Goal: Book appointment/travel/reservation

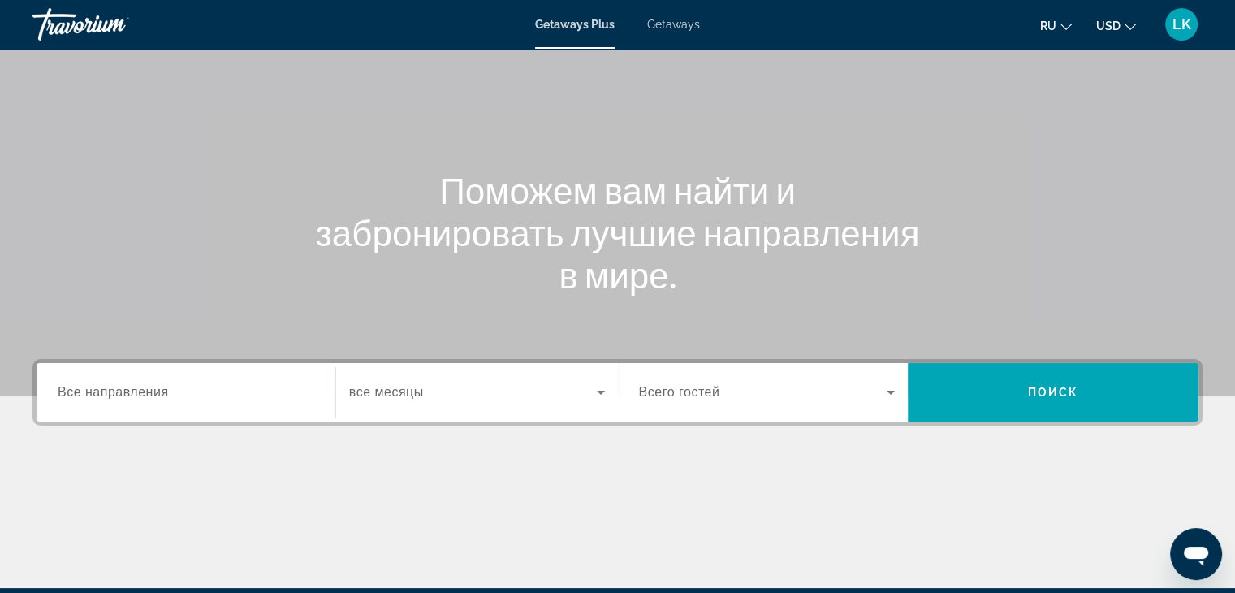
scroll to position [285, 0]
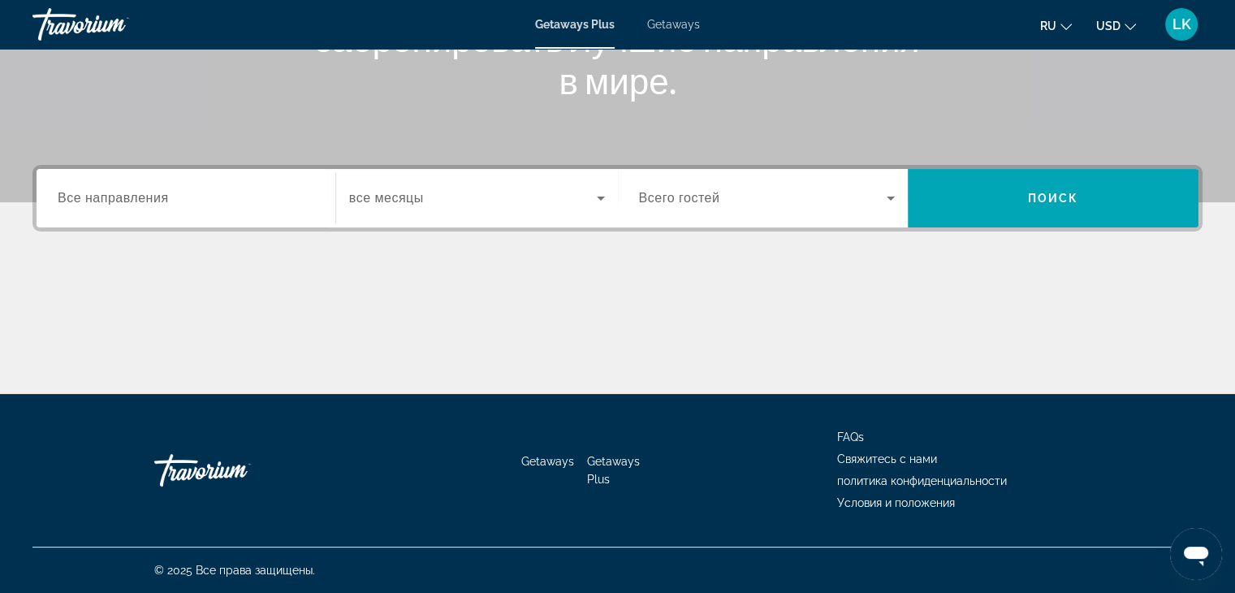
click at [160, 202] on span "Все направления" at bounding box center [113, 198] width 111 height 14
click at [160, 202] on input "Destination Все направления" at bounding box center [186, 198] width 257 height 19
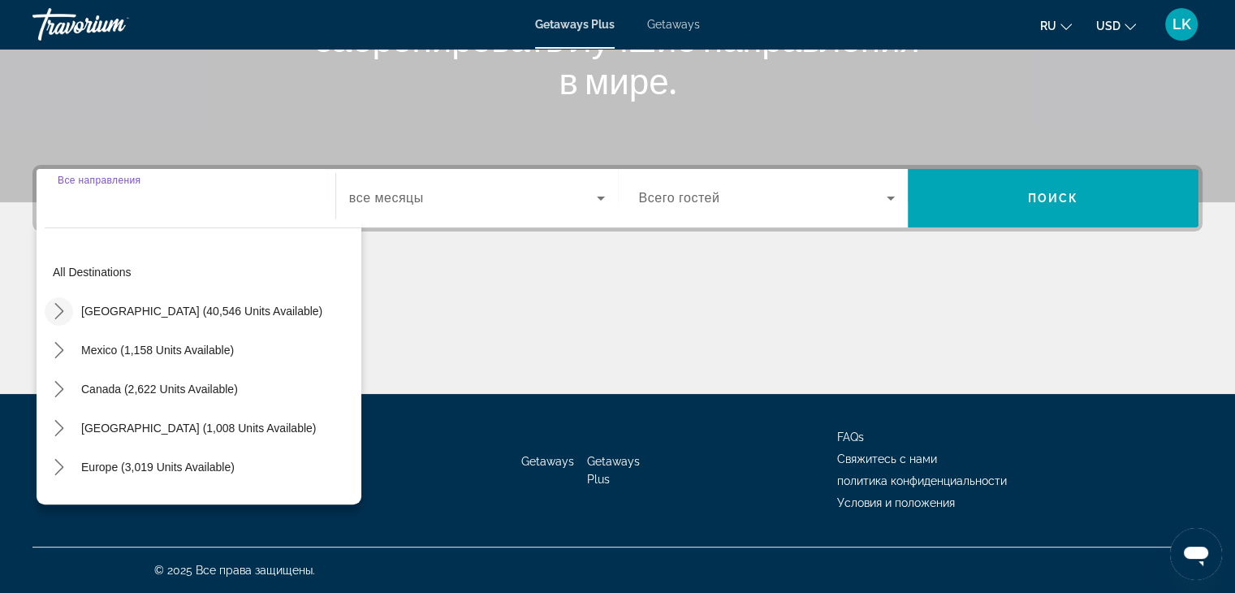
click at [67, 309] on mat-icon "Toggle United States (40,546 units available) submenu" at bounding box center [59, 311] width 28 height 28
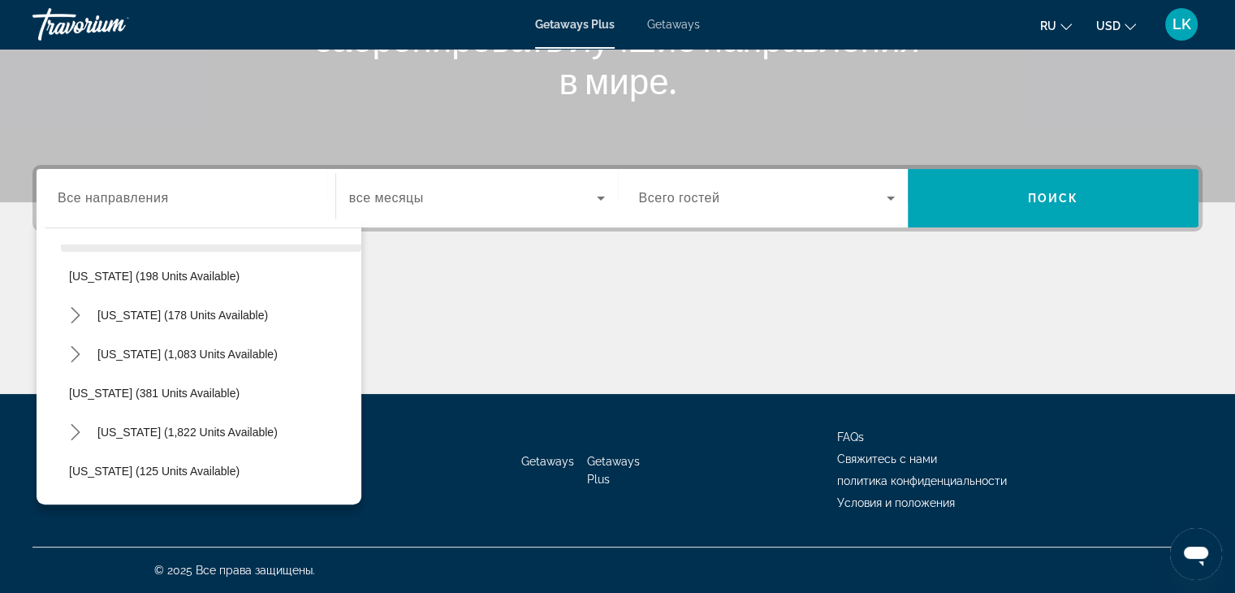
scroll to position [1014, 0]
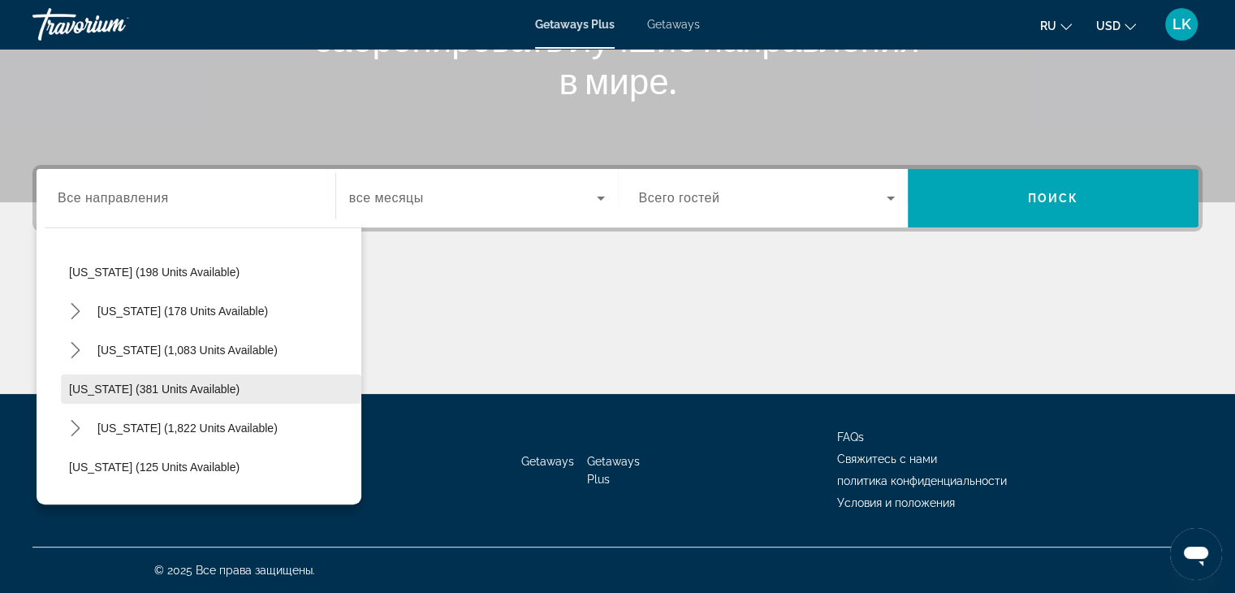
click at [110, 387] on span "[US_STATE] (381 units available)" at bounding box center [154, 389] width 171 height 13
type input "**********"
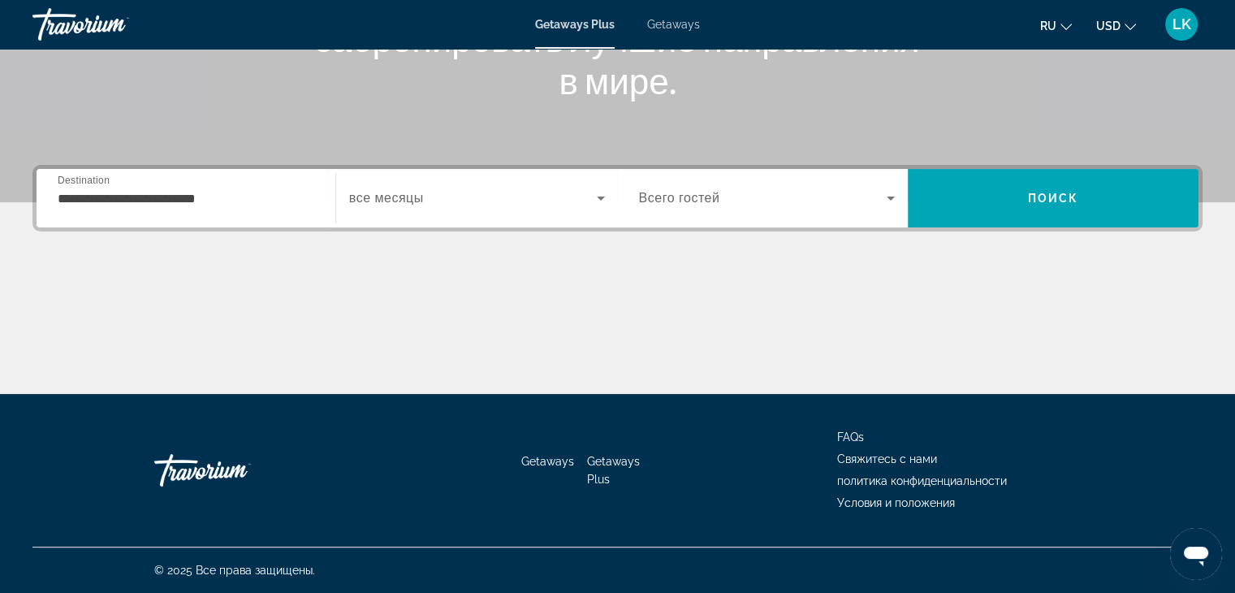
click at [400, 205] on label "Start Month все месяцы" at bounding box center [386, 198] width 75 height 15
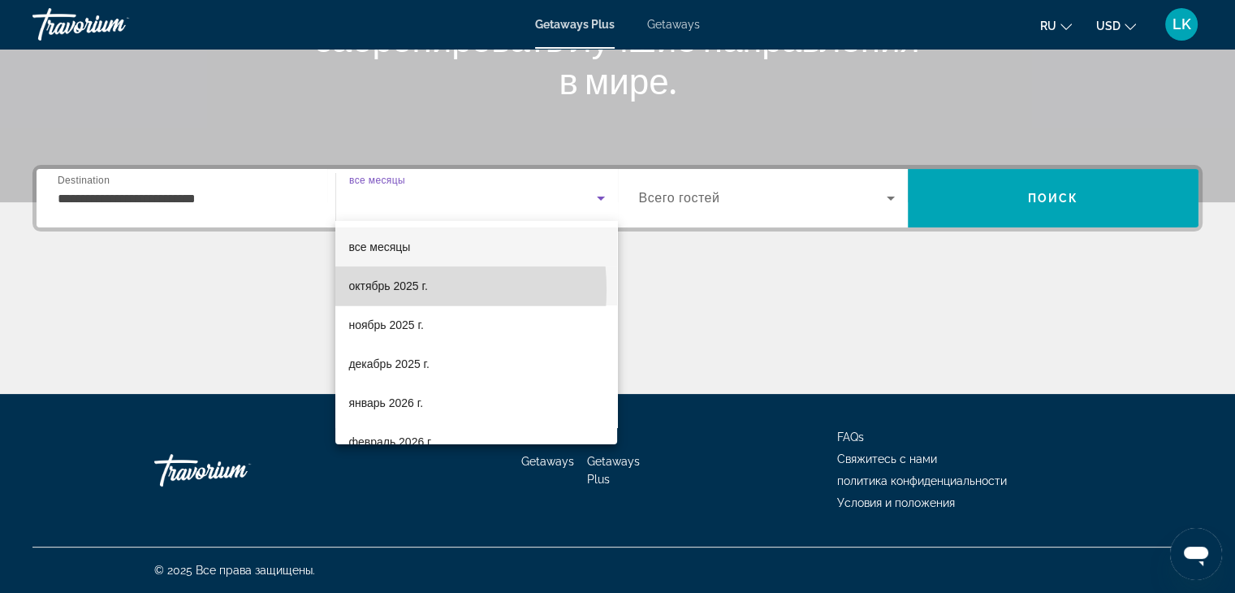
click at [371, 290] on span "октябрь 2025 г." at bounding box center [387, 285] width 79 height 19
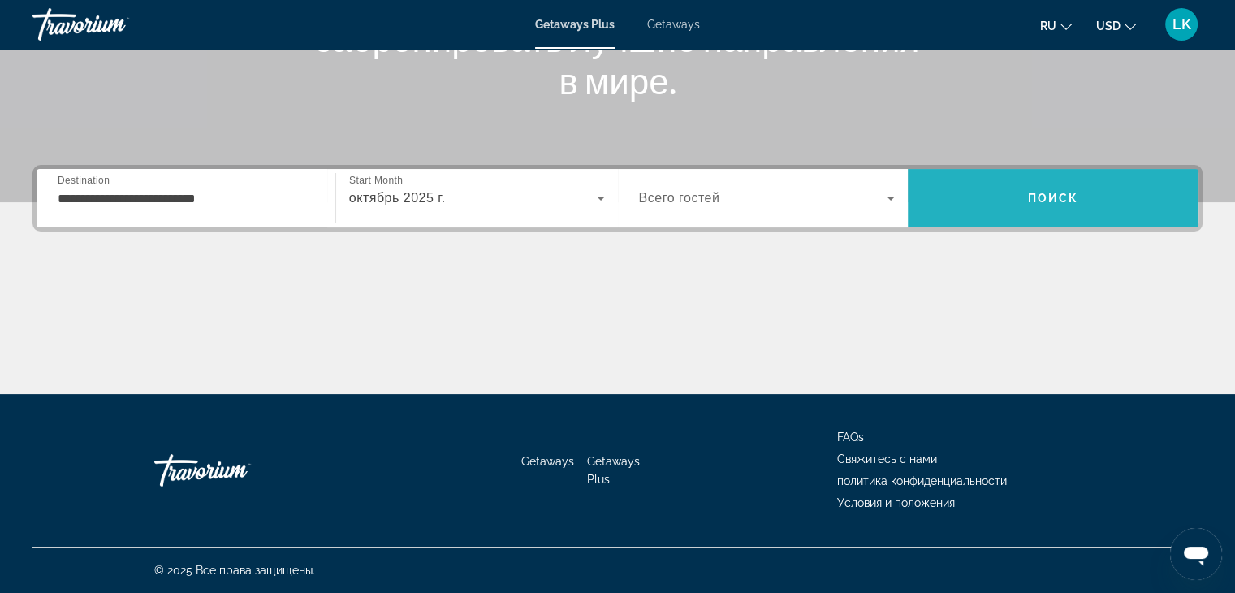
click at [1006, 185] on span "Search" at bounding box center [1053, 198] width 291 height 39
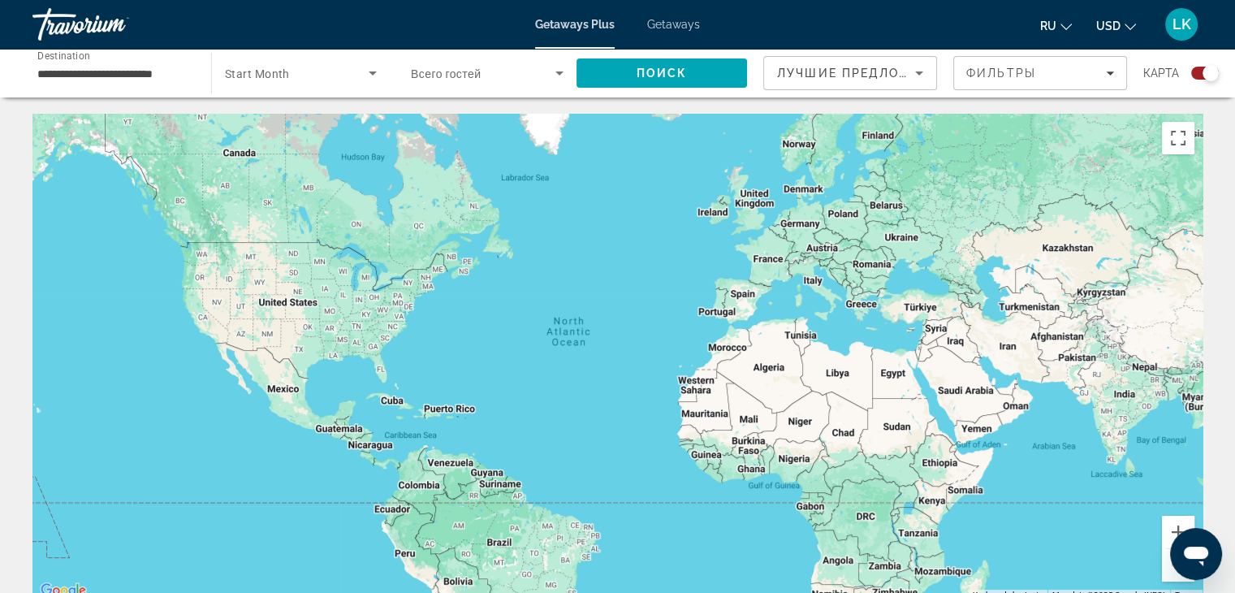
click at [459, 71] on span "Всего гостей" at bounding box center [446, 73] width 70 height 13
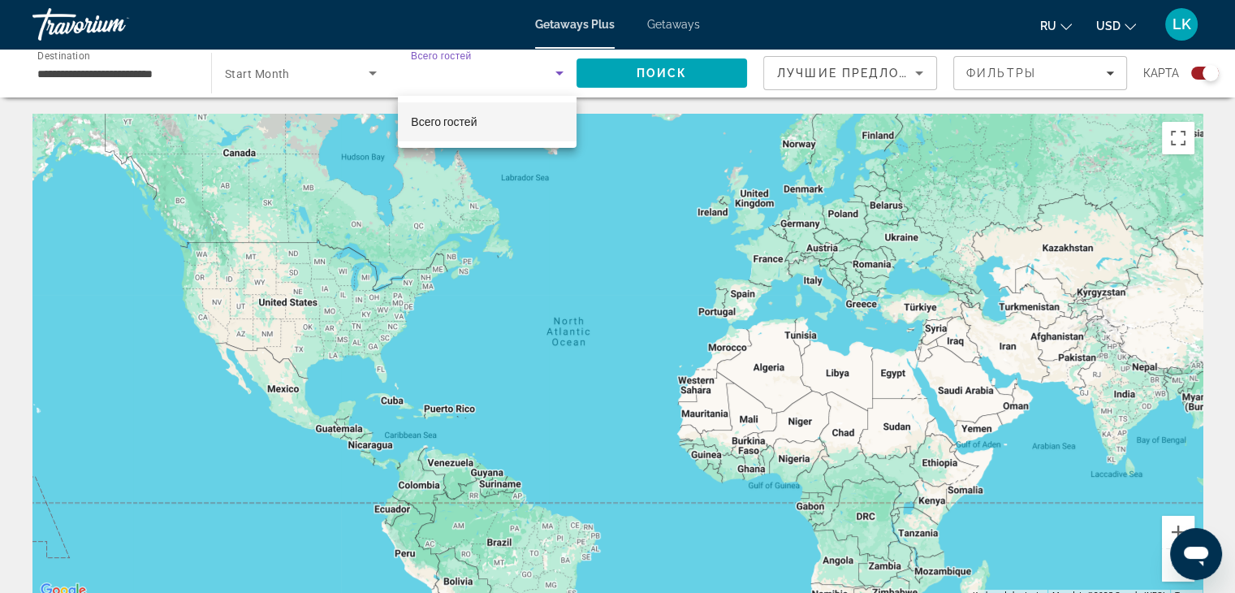
click at [565, 80] on div at bounding box center [617, 296] width 1235 height 593
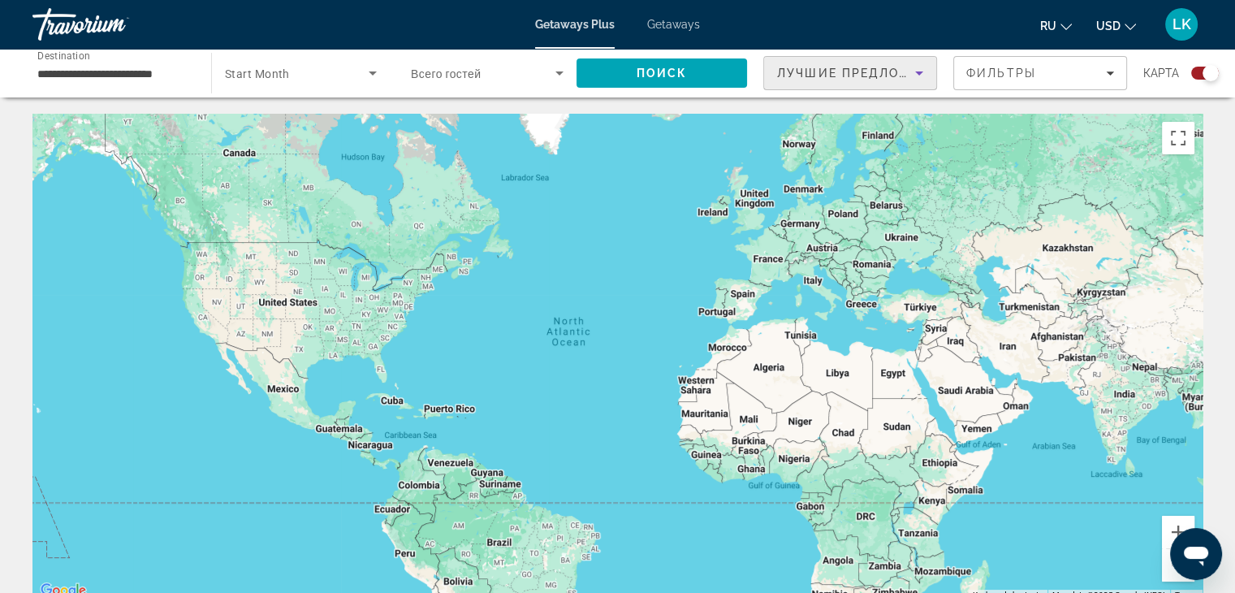
click at [844, 71] on span "Лучшие предложения" at bounding box center [863, 73] width 173 height 13
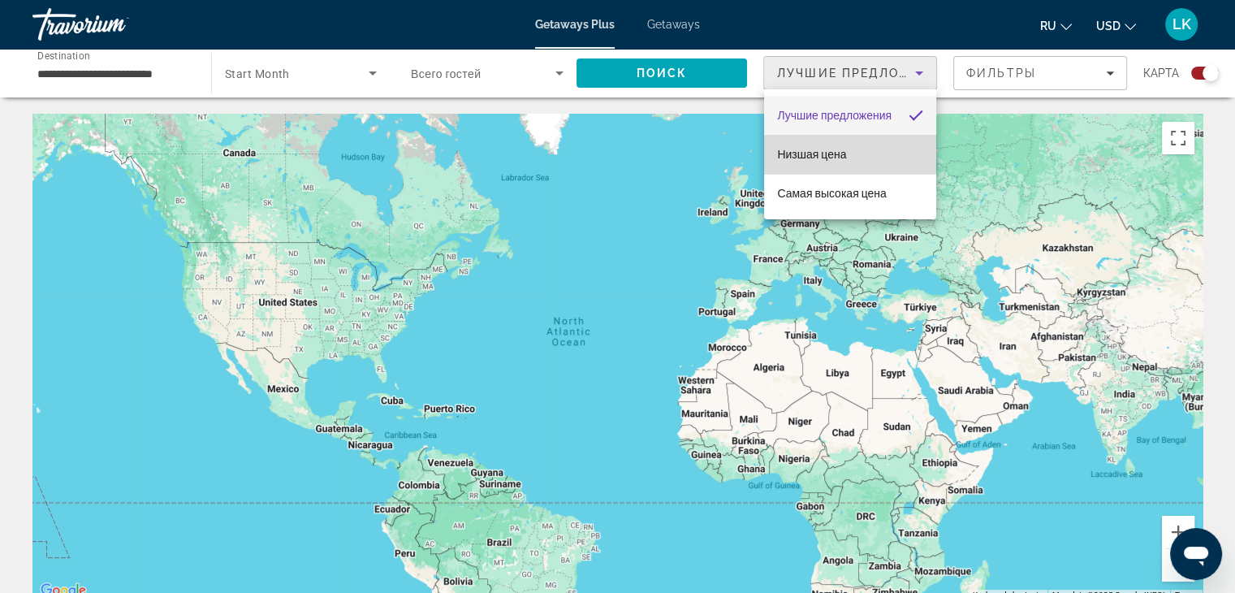
click at [839, 143] on mat-option "Низшая цена" at bounding box center [850, 154] width 172 height 39
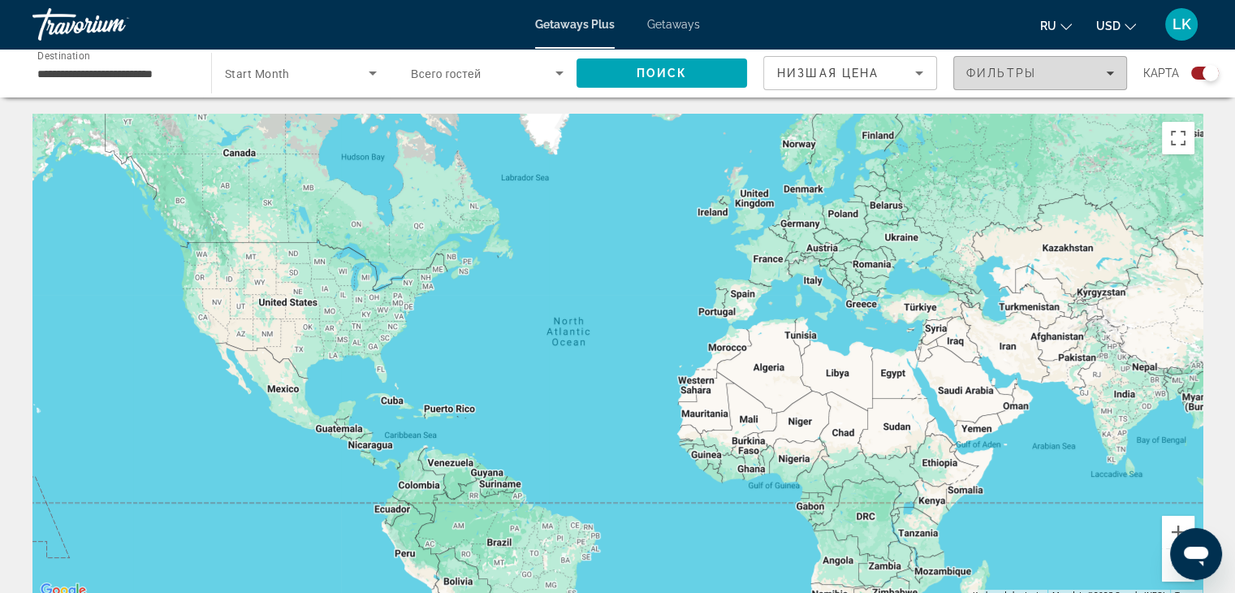
click at [1053, 69] on div "Фильтры" at bounding box center [1041, 73] width 148 height 13
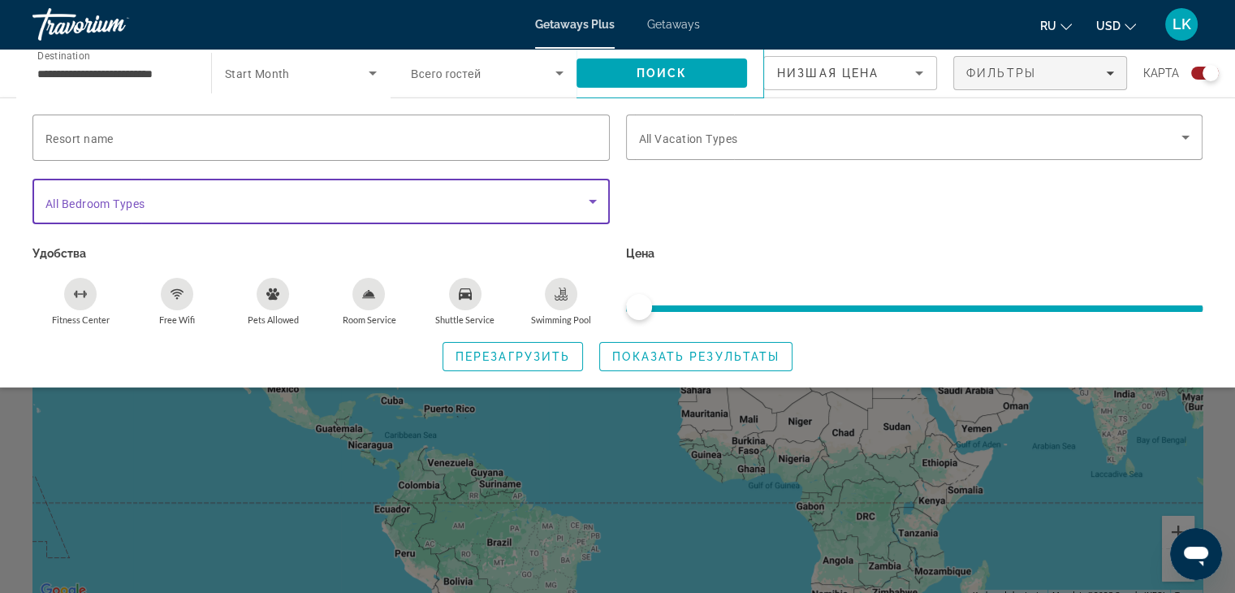
click at [388, 204] on span "Search widget" at bounding box center [316, 201] width 543 height 19
click at [591, 208] on icon "Search widget" at bounding box center [592, 201] width 19 height 19
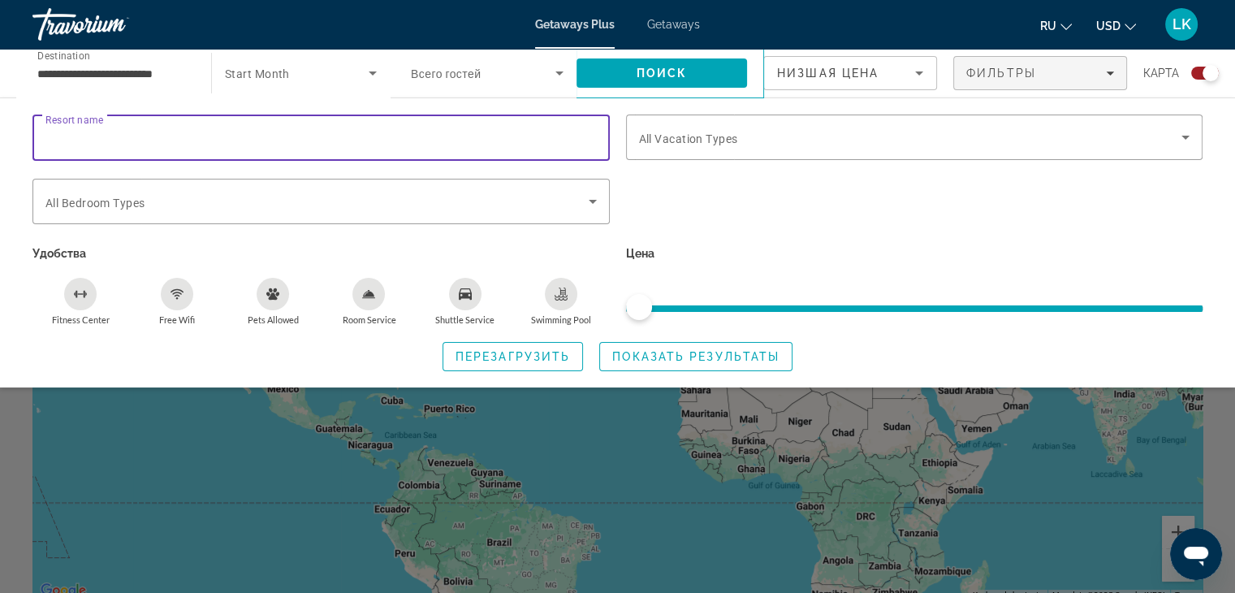
click at [583, 134] on input "Resort name" at bounding box center [321, 137] width 552 height 19
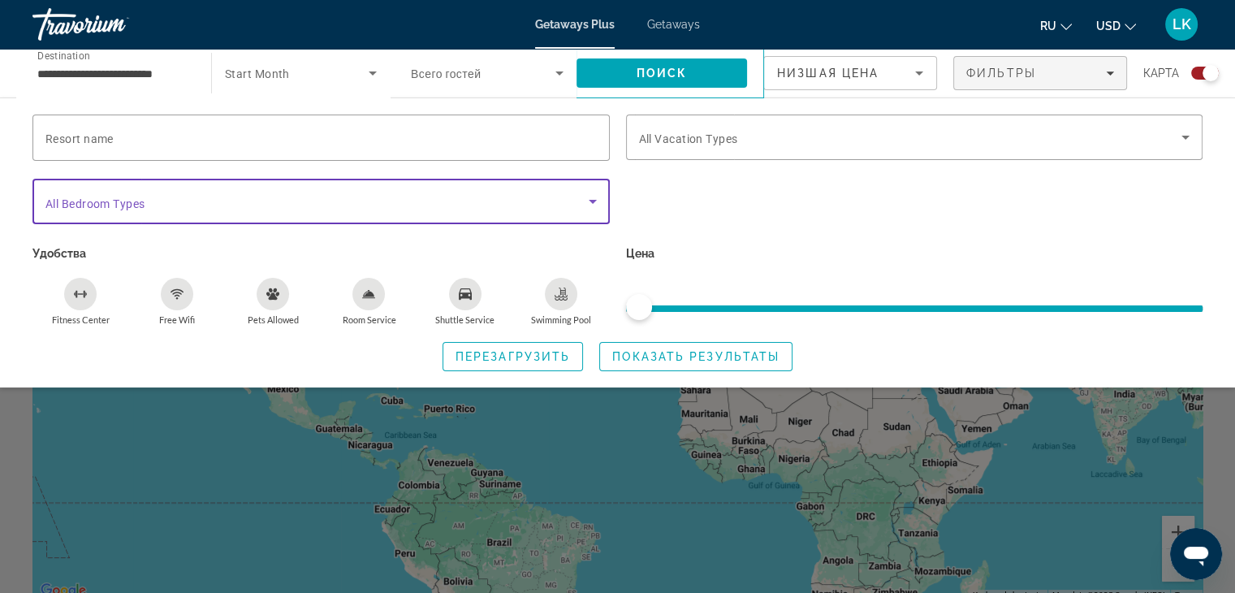
click at [593, 199] on icon "Search widget" at bounding box center [592, 201] width 19 height 19
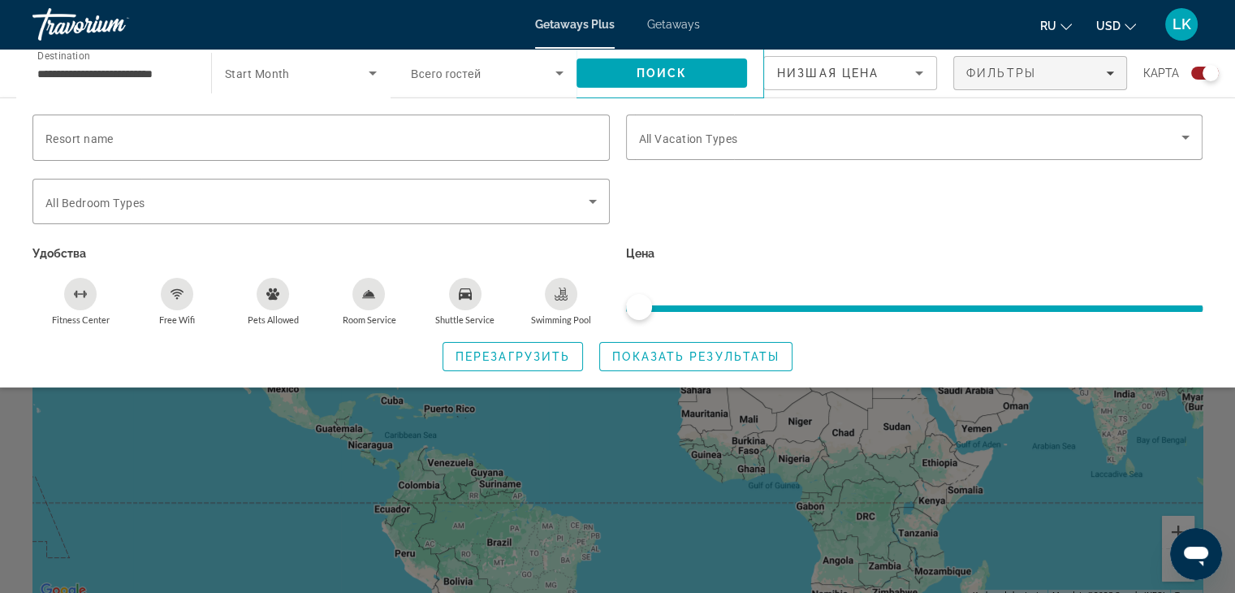
click at [269, 71] on span "Start Month" at bounding box center [257, 73] width 65 height 13
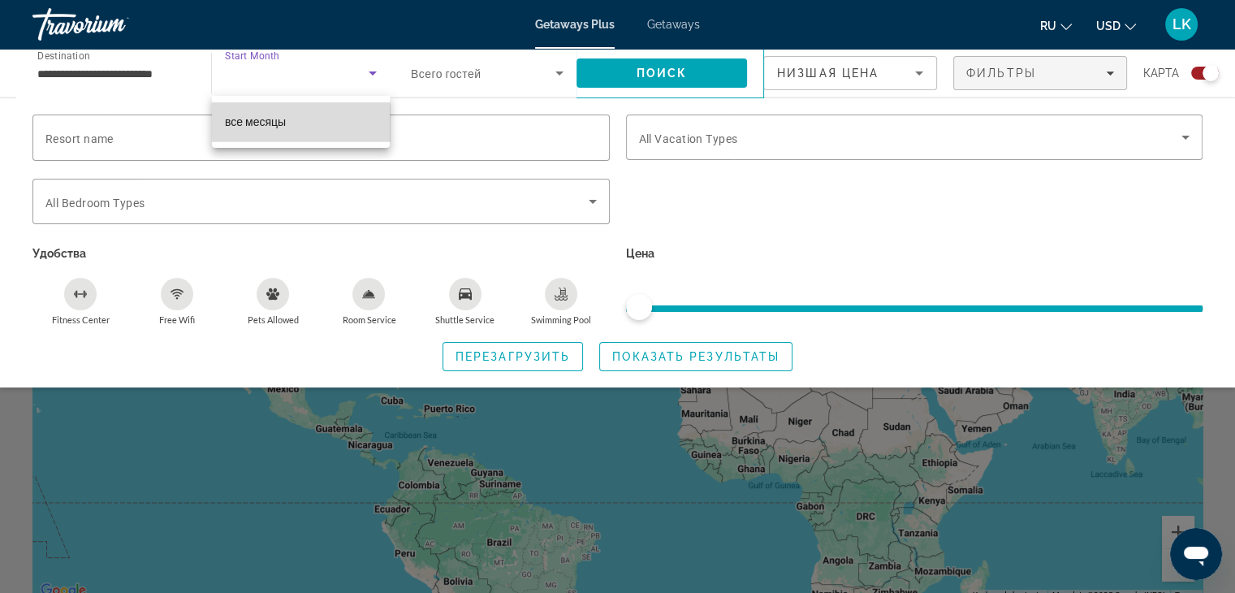
click at [279, 128] on span "все месяцы" at bounding box center [255, 121] width 61 height 19
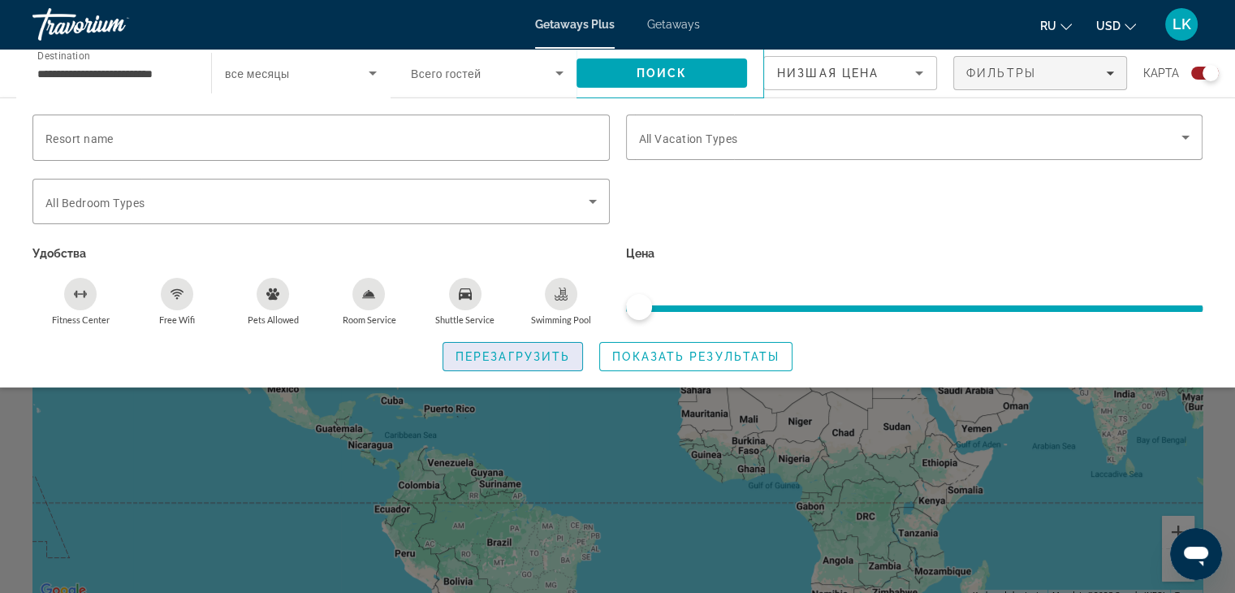
click at [517, 354] on span "Перезагрузить" at bounding box center [513, 356] width 115 height 13
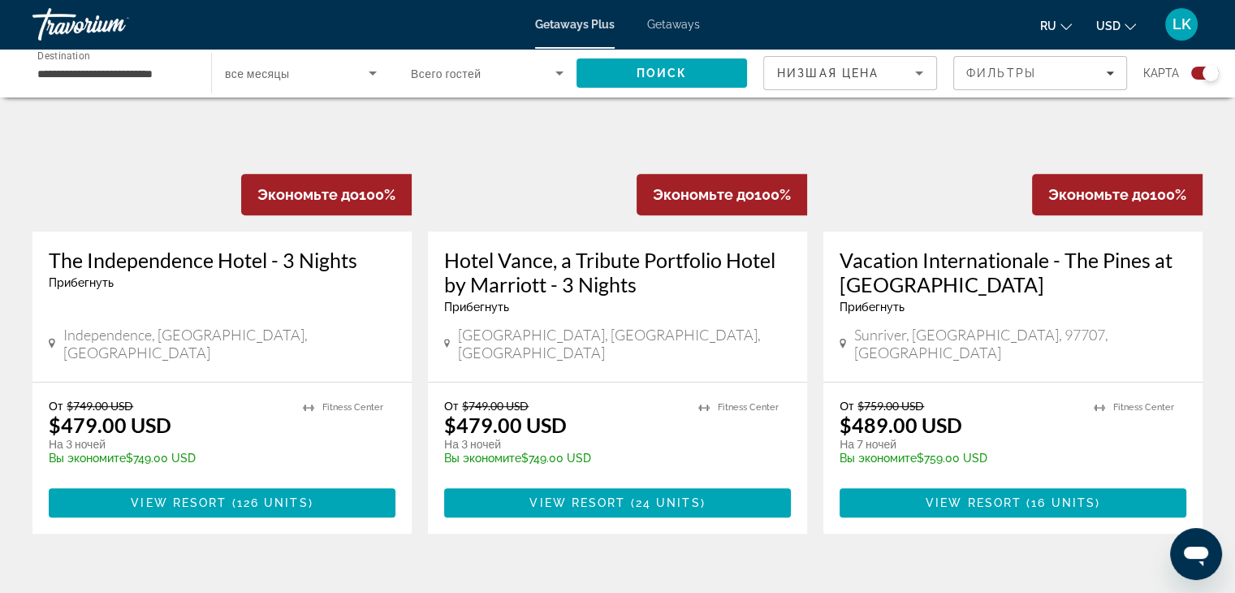
scroll to position [687, 0]
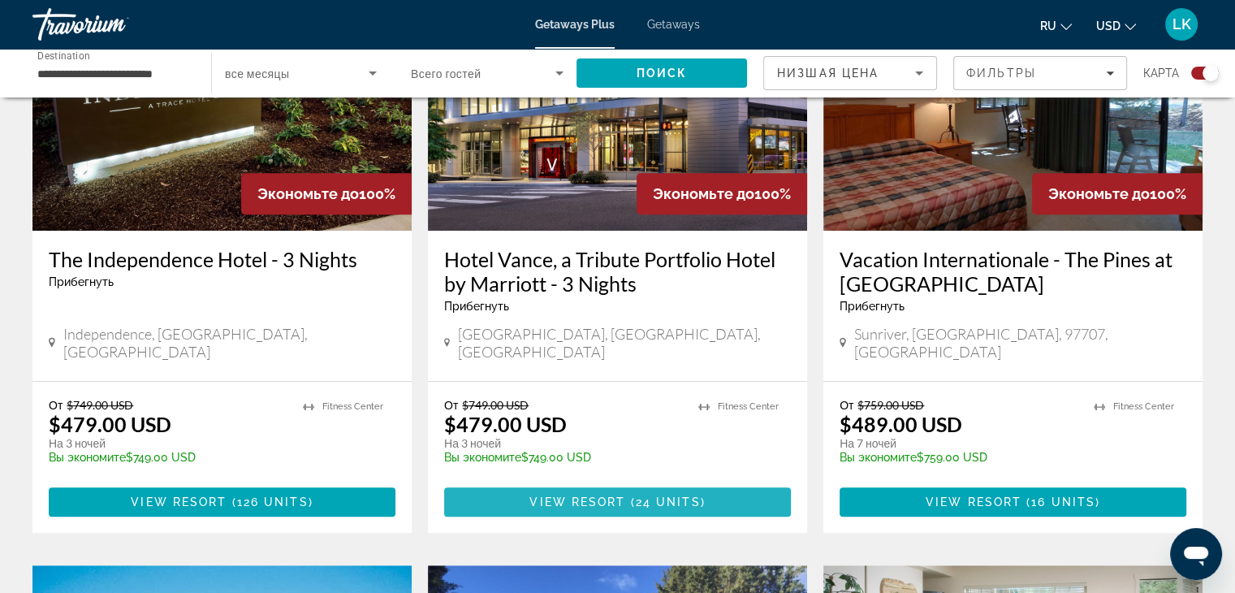
click at [633, 495] on span "( 24 units )" at bounding box center [665, 501] width 80 height 13
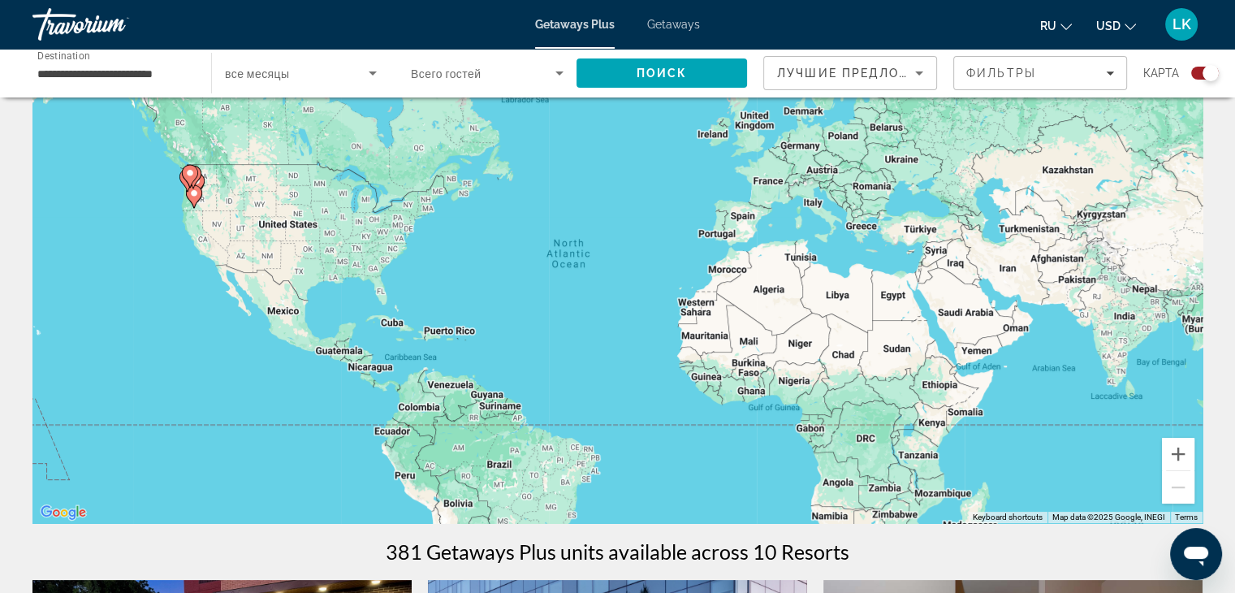
scroll to position [76, 0]
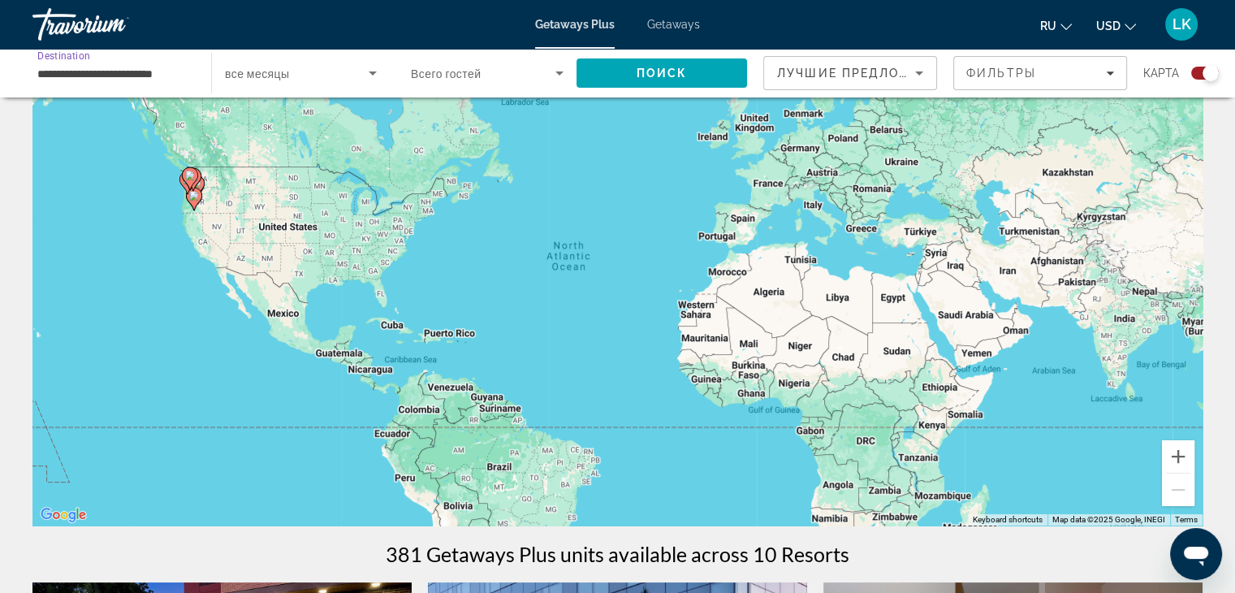
click at [155, 71] on input "**********" at bounding box center [113, 73] width 153 height 19
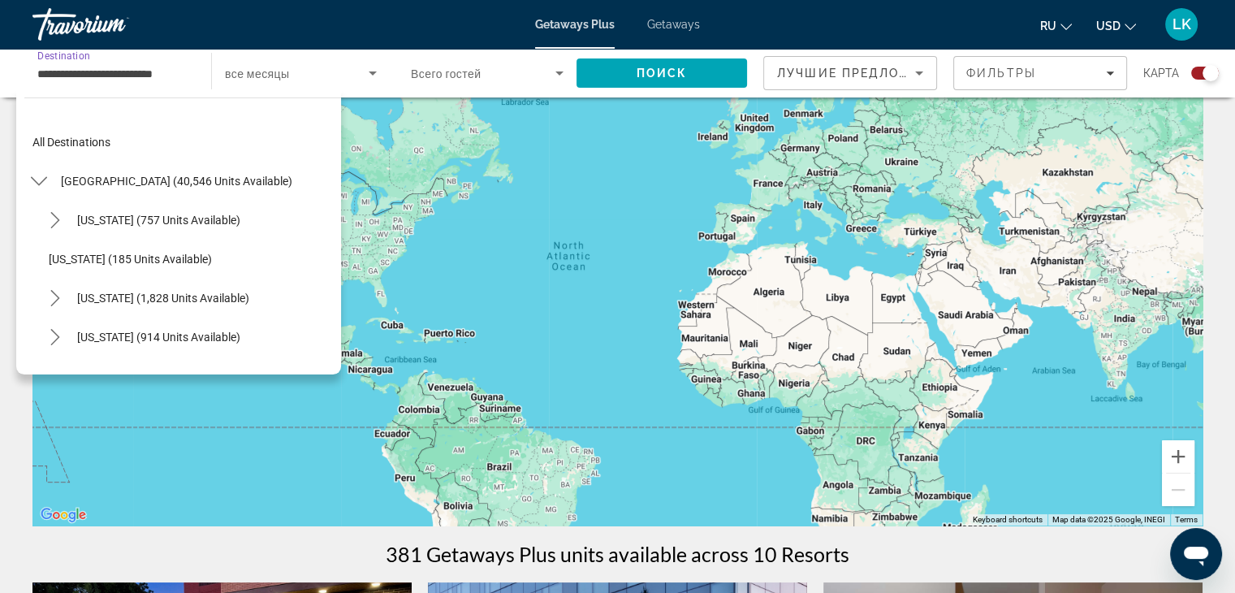
scroll to position [1032, 0]
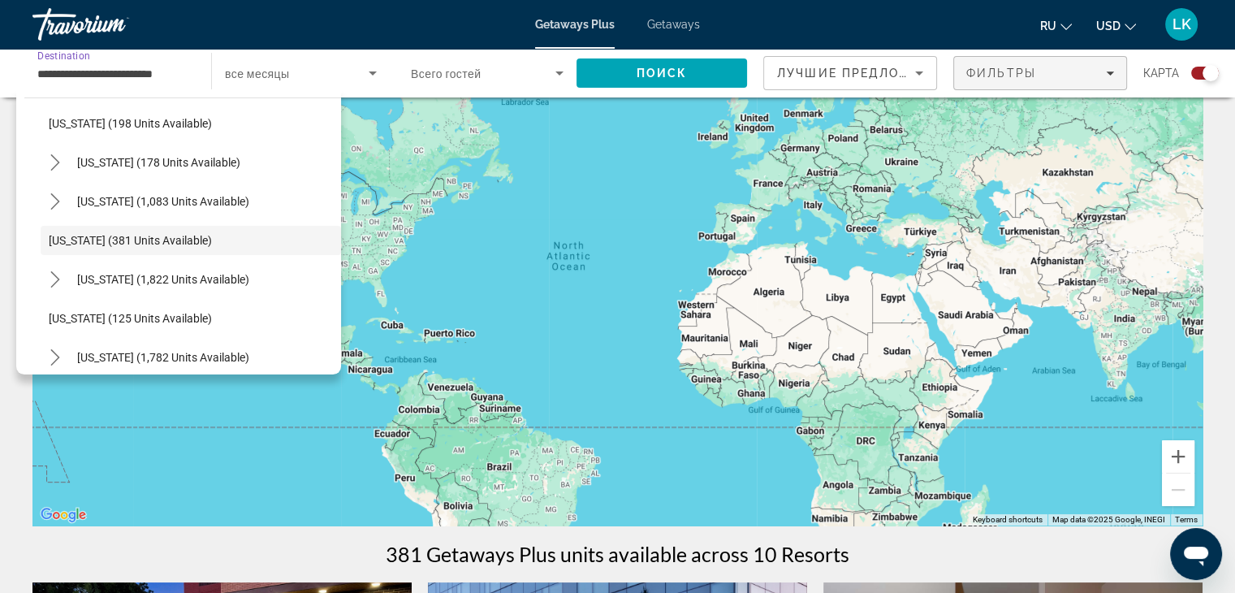
click at [1006, 63] on span "Filters" at bounding box center [1040, 73] width 172 height 39
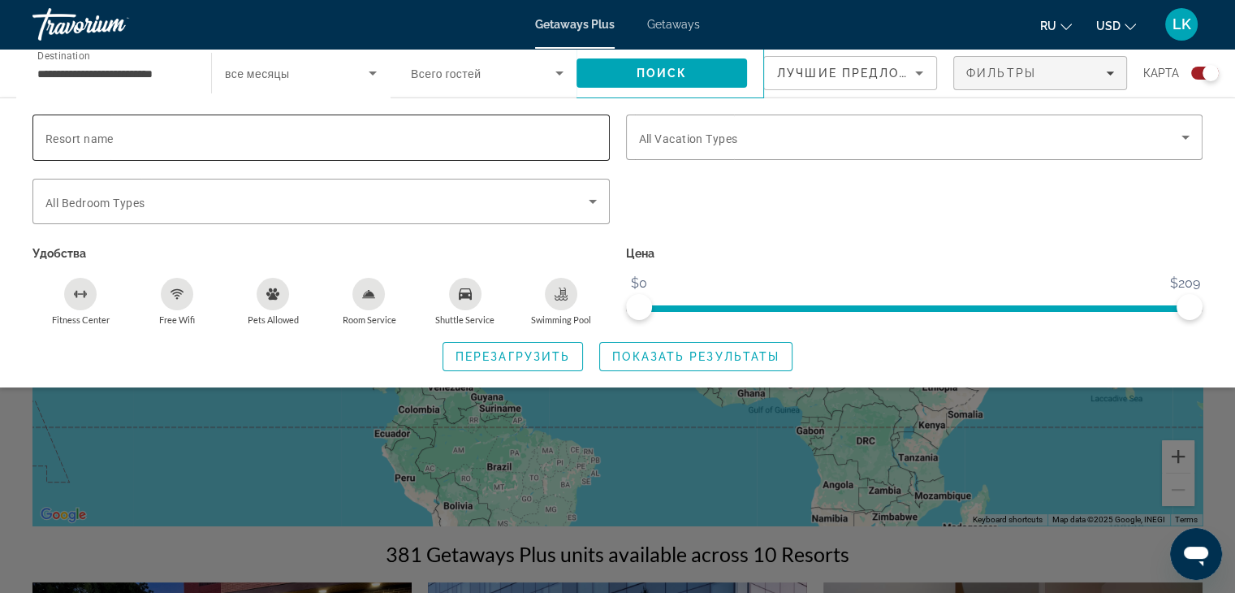
click at [441, 150] on div "Search widget" at bounding box center [321, 138] width 552 height 46
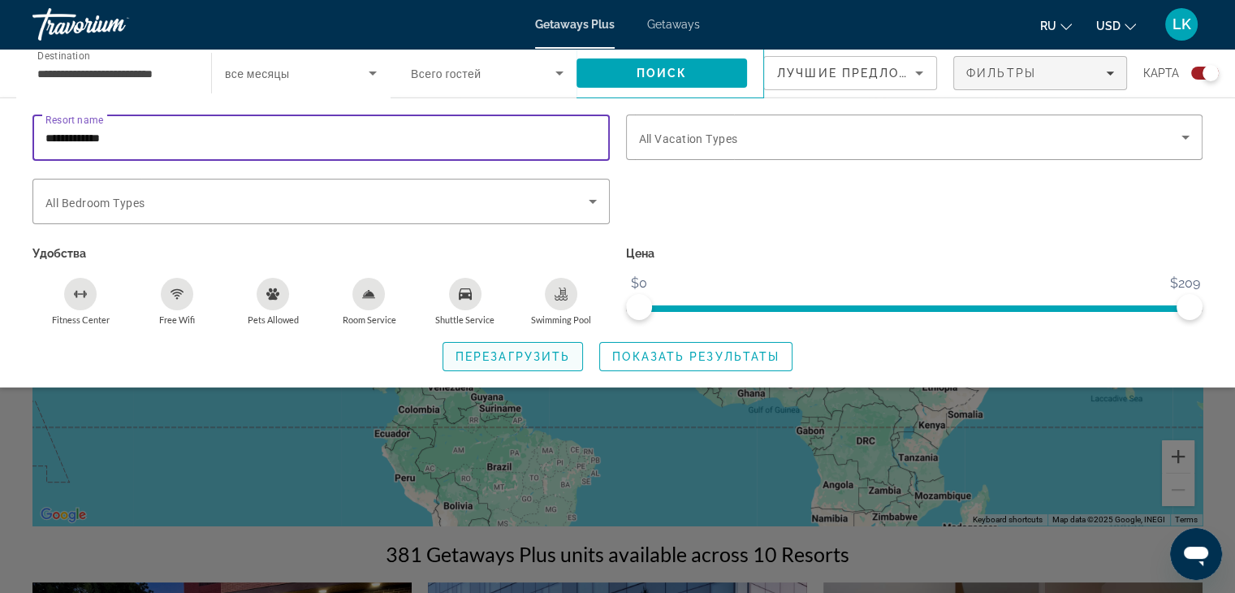
type input "**********"
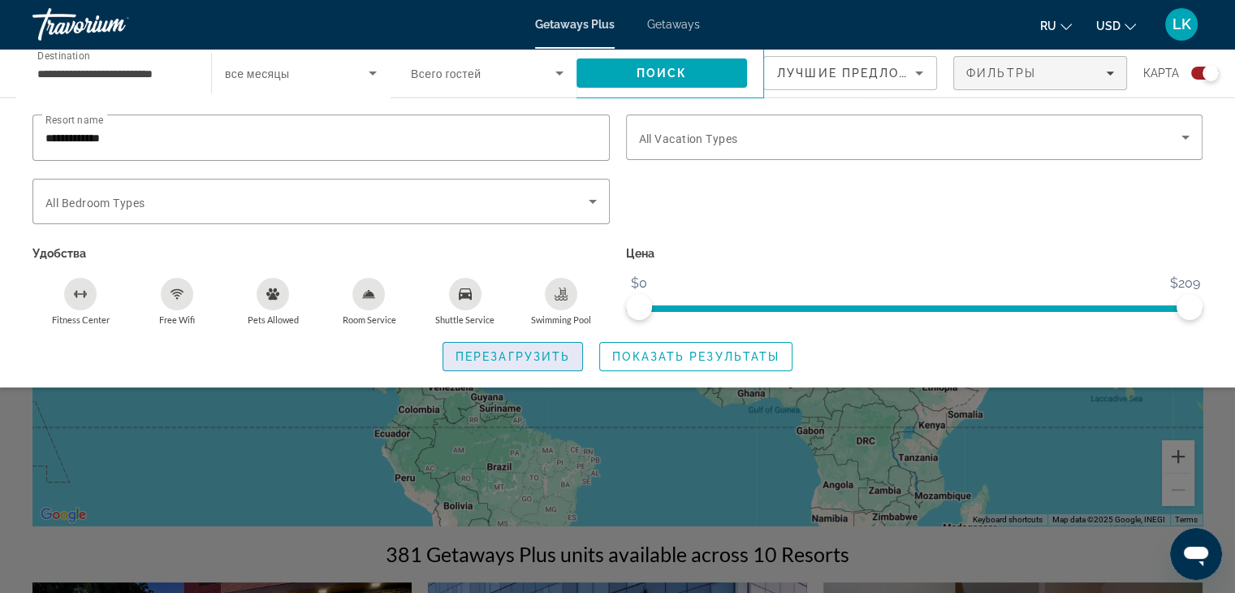
click at [504, 354] on span "Перезагрузить" at bounding box center [513, 356] width 115 height 13
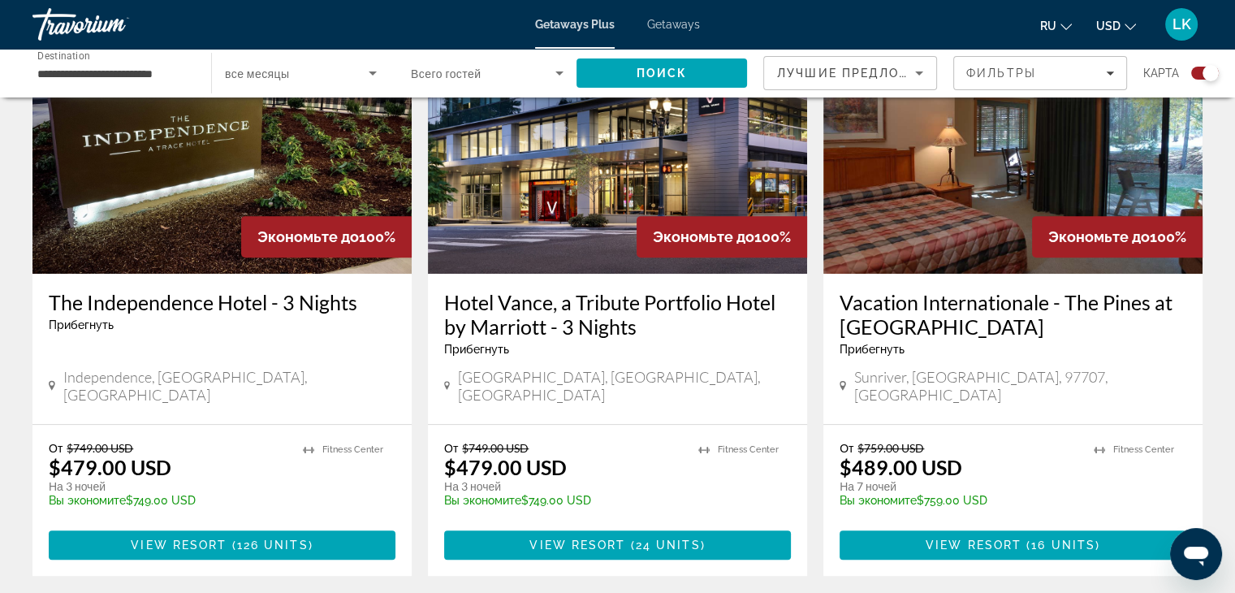
scroll to position [642, 0]
